Goal: Transaction & Acquisition: Purchase product/service

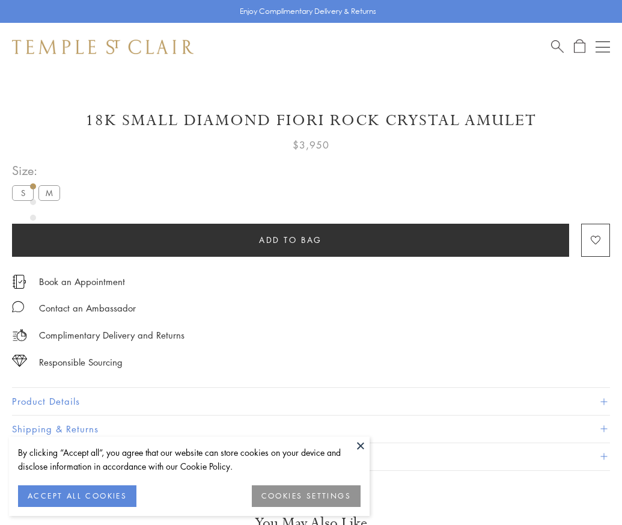
click at [290, 239] on span "Add to bag" at bounding box center [290, 239] width 63 height 13
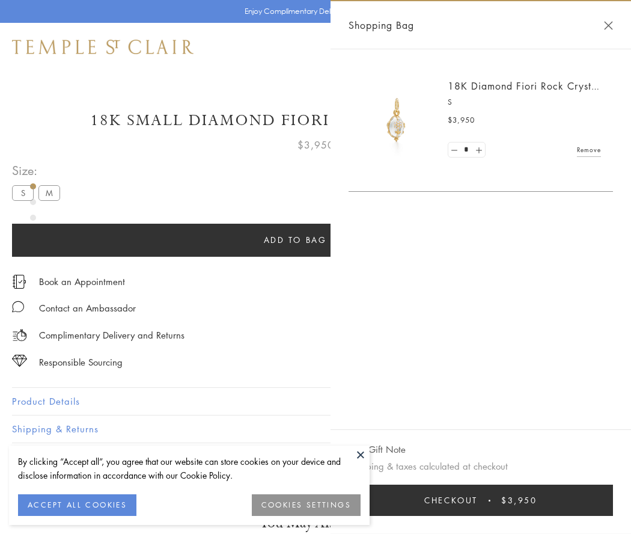
click at [481, 500] on button "Checkout $3,950" at bounding box center [481, 499] width 264 height 31
